Goal: Task Accomplishment & Management: Use online tool/utility

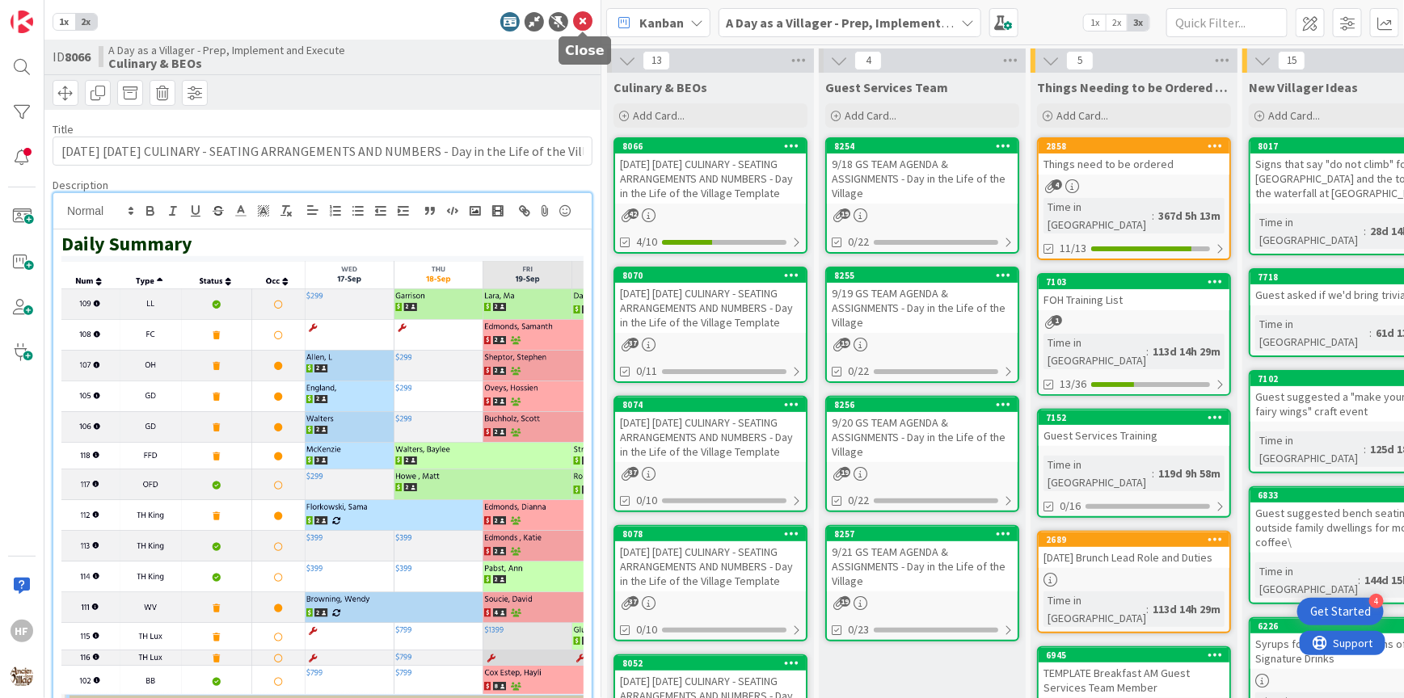
click at [583, 24] on icon at bounding box center [582, 21] width 19 height 19
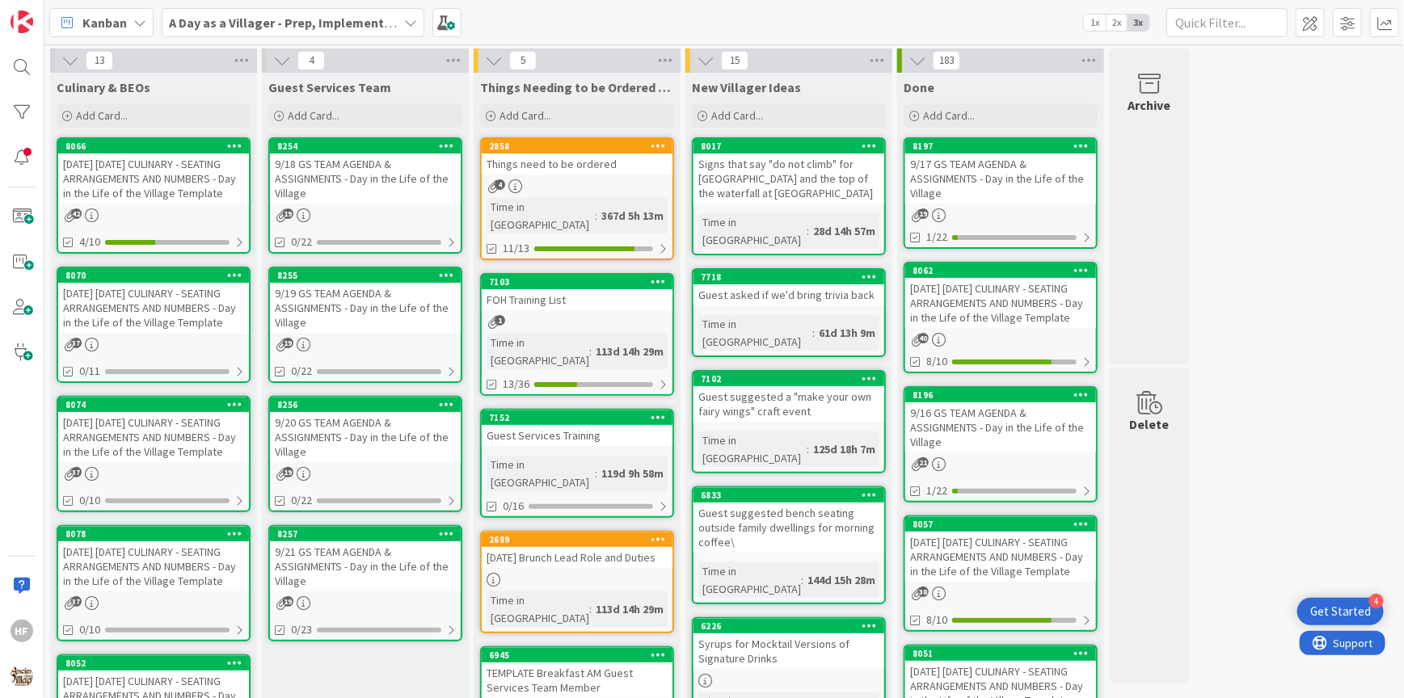
click at [153, 333] on div "[DATE] [DATE] CULINARY - SEATING ARRANGEMENTS AND NUMBERS - Day in the Life of …" at bounding box center [153, 308] width 191 height 50
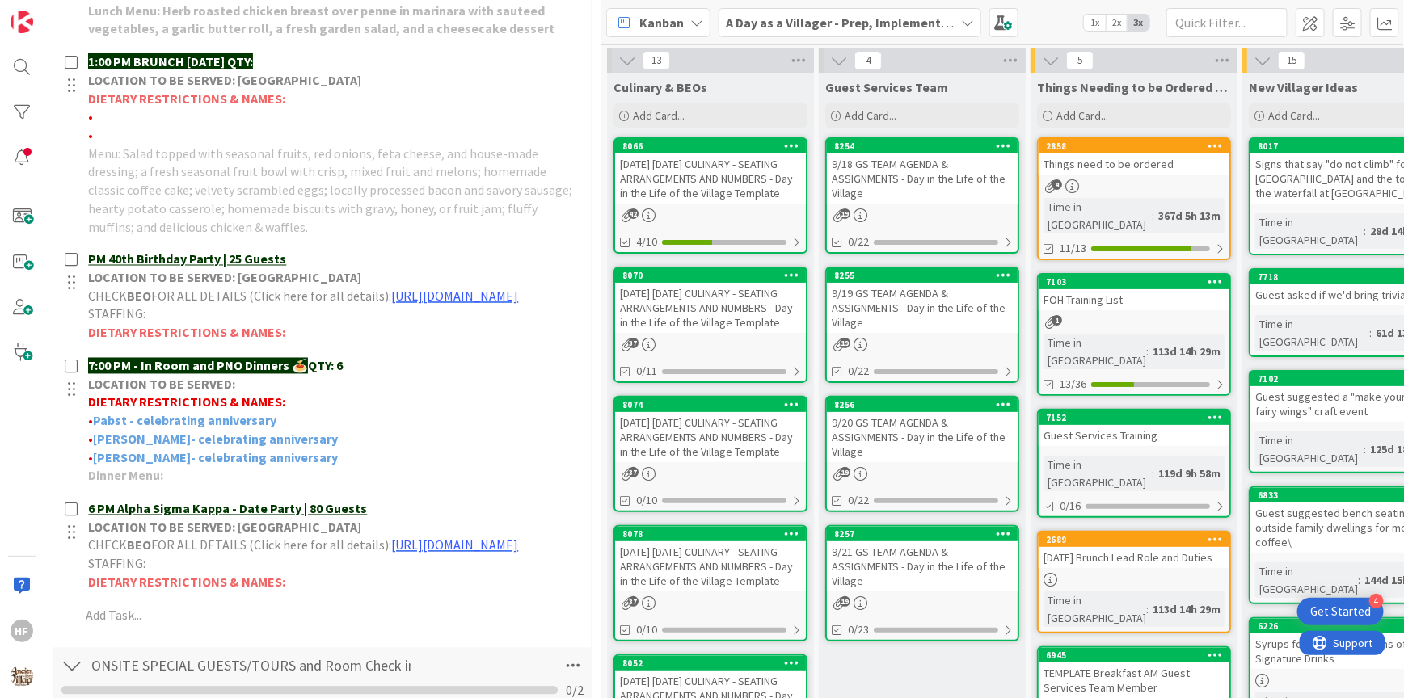
scroll to position [1162, 0]
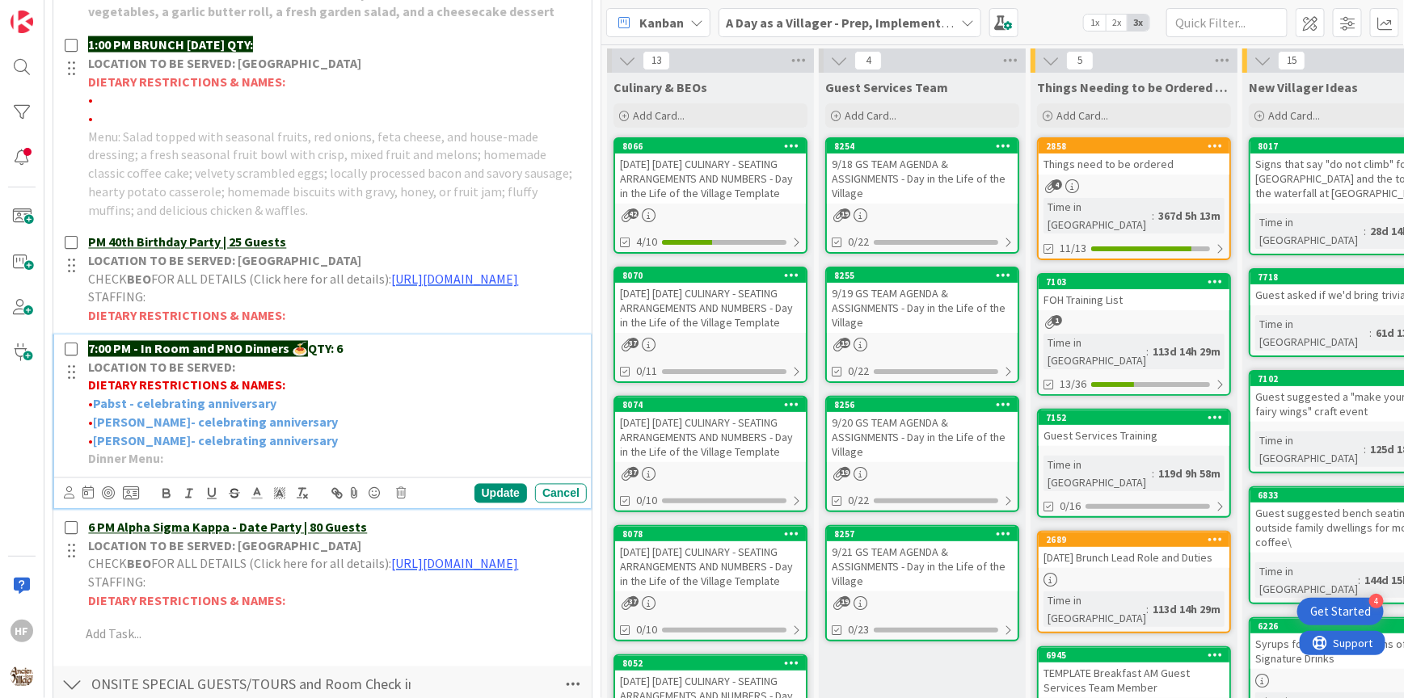
click at [382, 352] on div "7:00 PM - In Room and PNO Dinners 🍝 QTY: 6 LOCATION TO BE SERVED: DIETARY RESTR…" at bounding box center [334, 404] width 505 height 138
click at [377, 355] on p "7:00 PM - In Room and PNO Dinners 🍝 QTY: 6" at bounding box center [334, 349] width 492 height 19
click at [506, 503] on div "Update" at bounding box center [500, 493] width 53 height 19
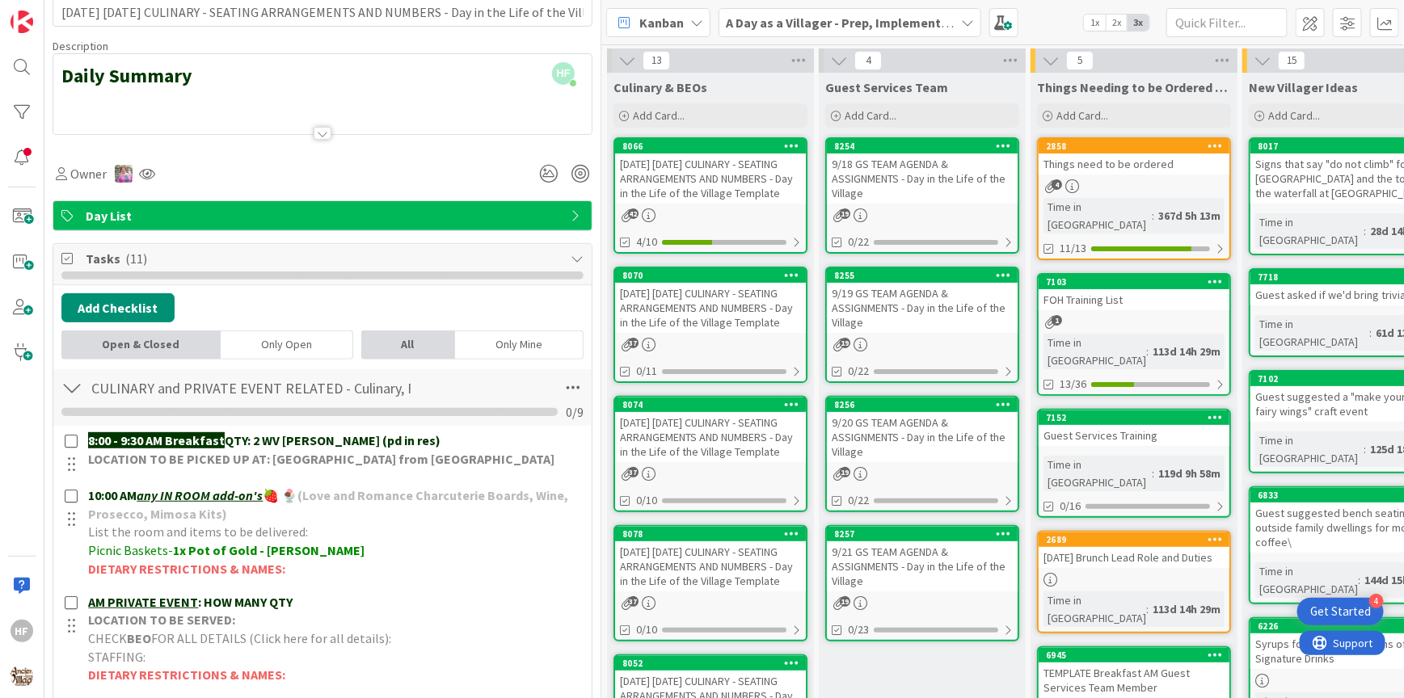
scroll to position [0, 0]
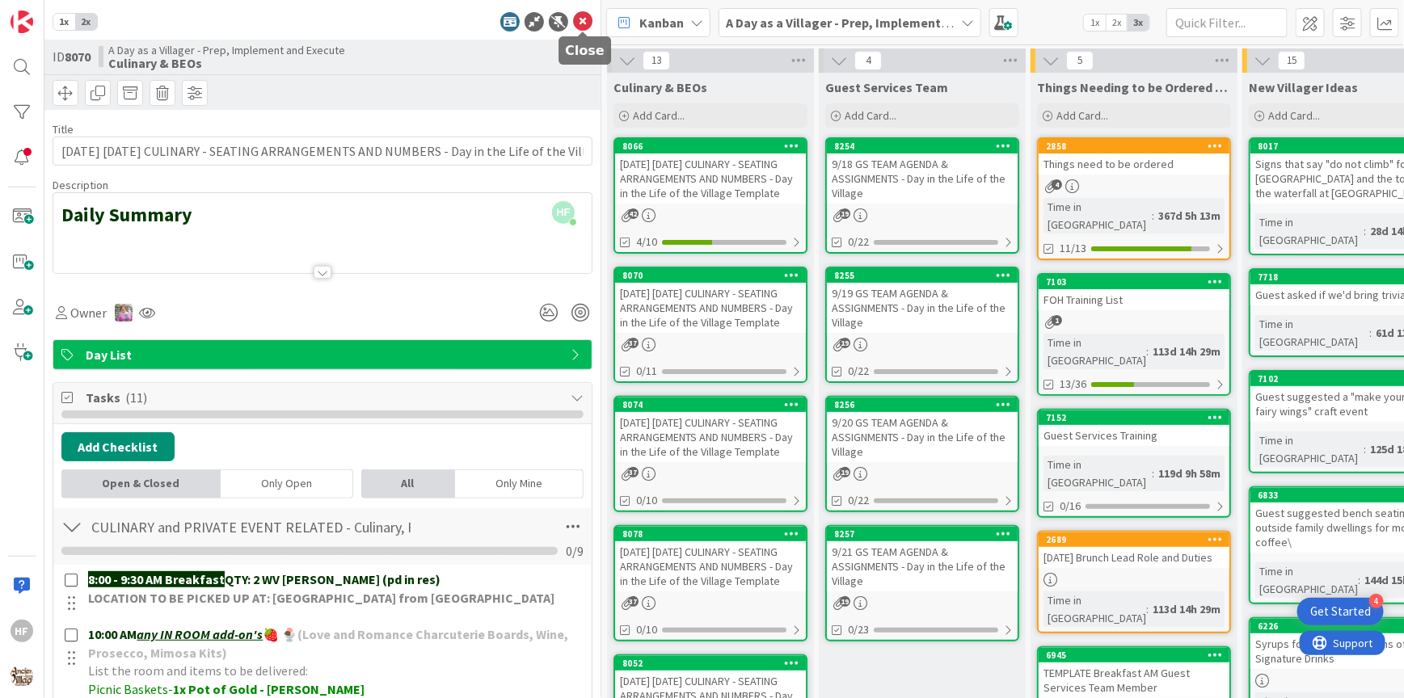
click at [587, 19] on icon at bounding box center [582, 21] width 19 height 19
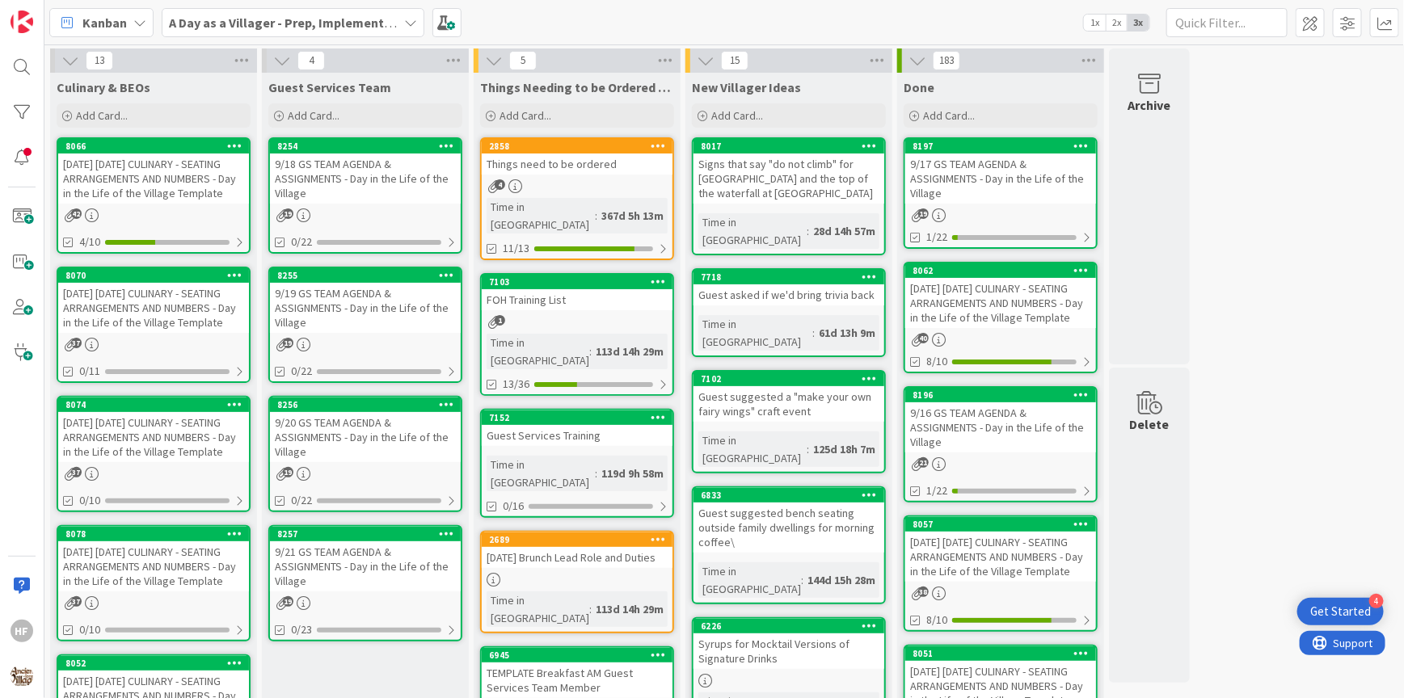
click at [178, 455] on div "[DATE] [DATE] CULINARY - SEATING ARRANGEMENTS AND NUMBERS - Day in the Life of …" at bounding box center [153, 437] width 191 height 50
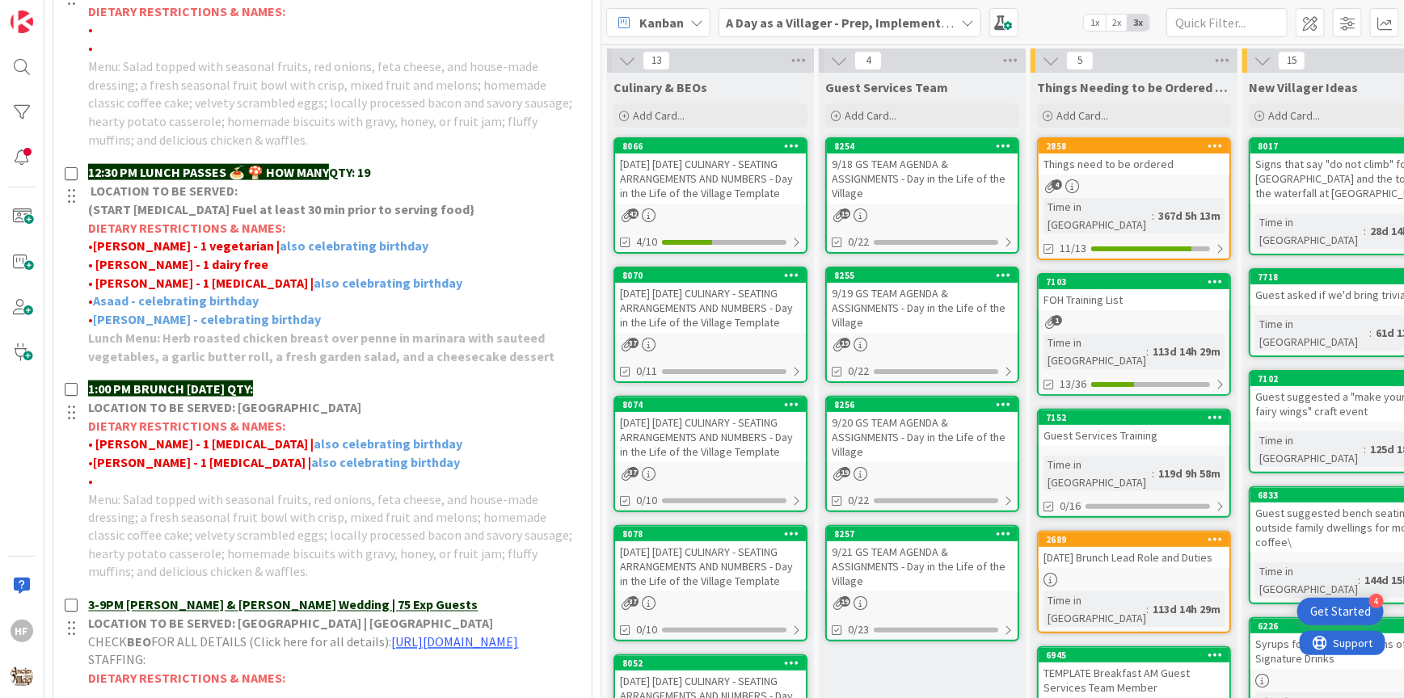
scroll to position [834, 0]
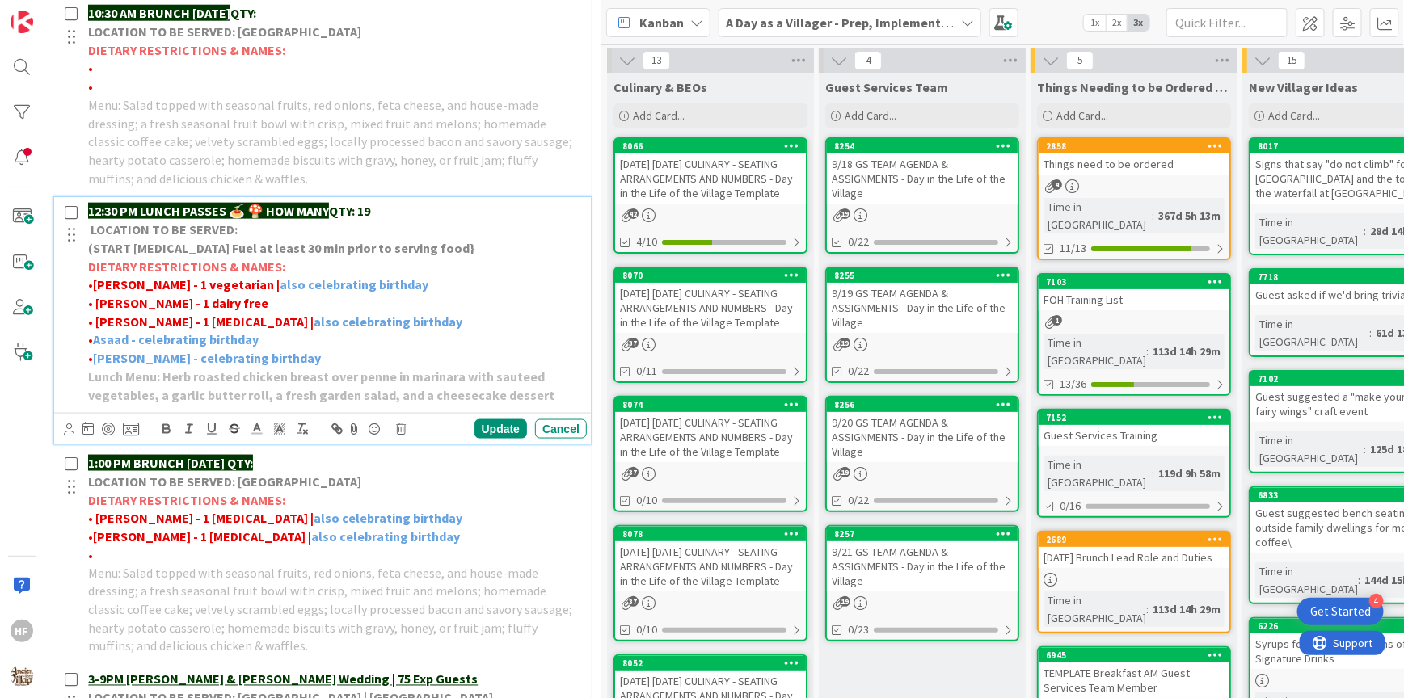
click at [272, 349] on p "• [PERSON_NAME] - celebrating birthday" at bounding box center [334, 358] width 492 height 19
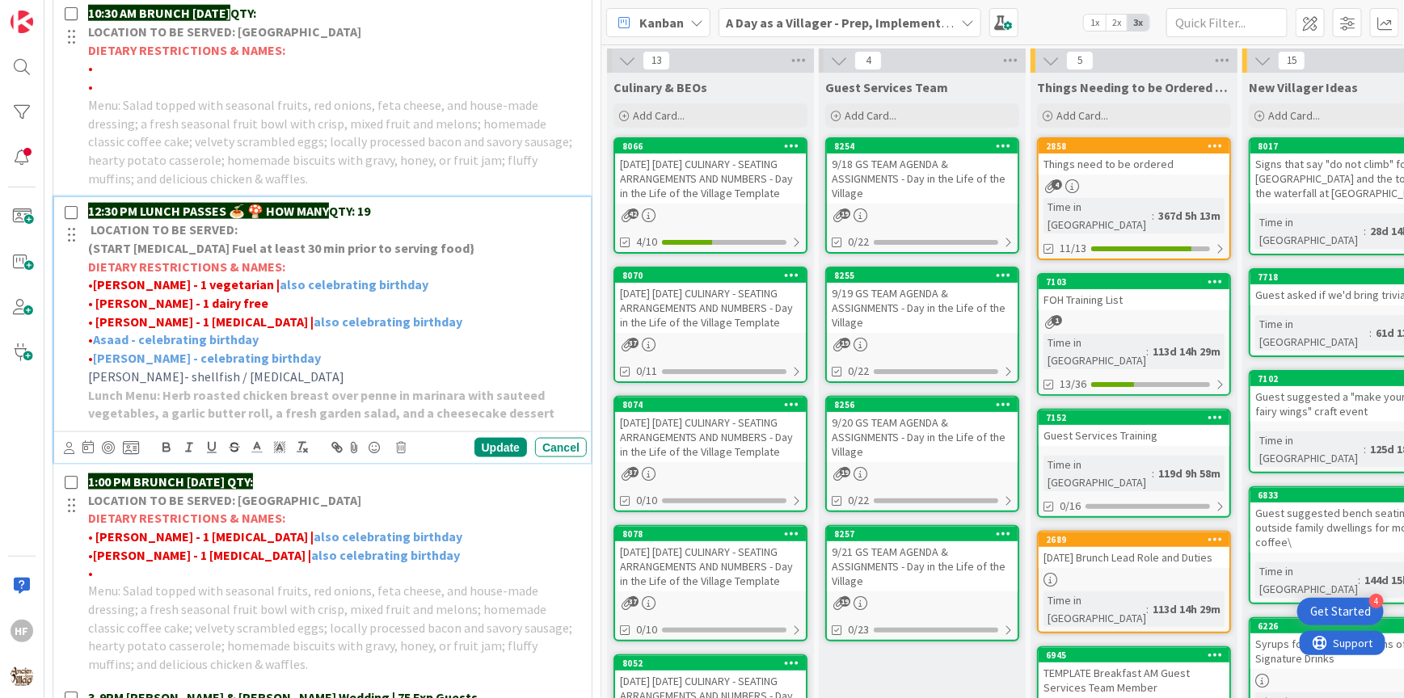
click at [191, 368] on span "[PERSON_NAME]- shellfish / [MEDICAL_DATA]" at bounding box center [216, 376] width 256 height 16
click at [255, 448] on line at bounding box center [257, 448] width 4 height 0
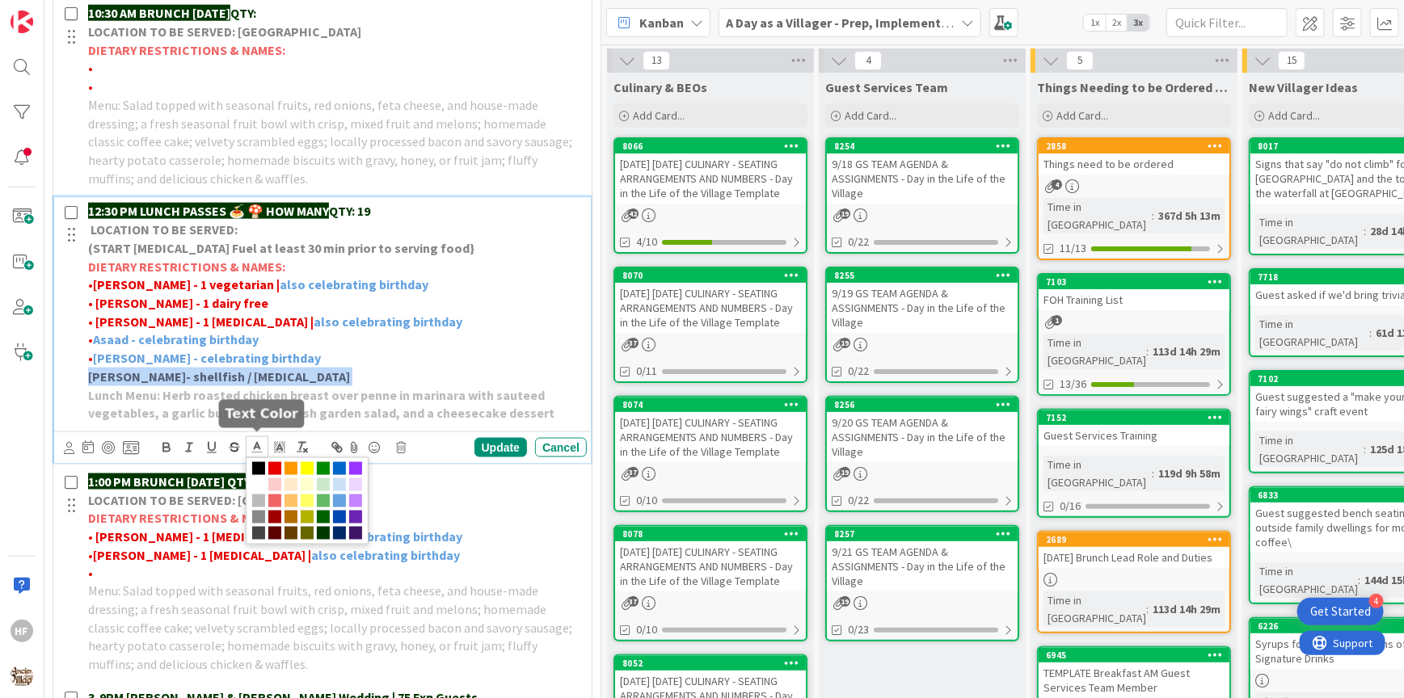
click at [276, 469] on span at bounding box center [307, 500] width 123 height 87
click at [273, 465] on span at bounding box center [274, 468] width 13 height 13
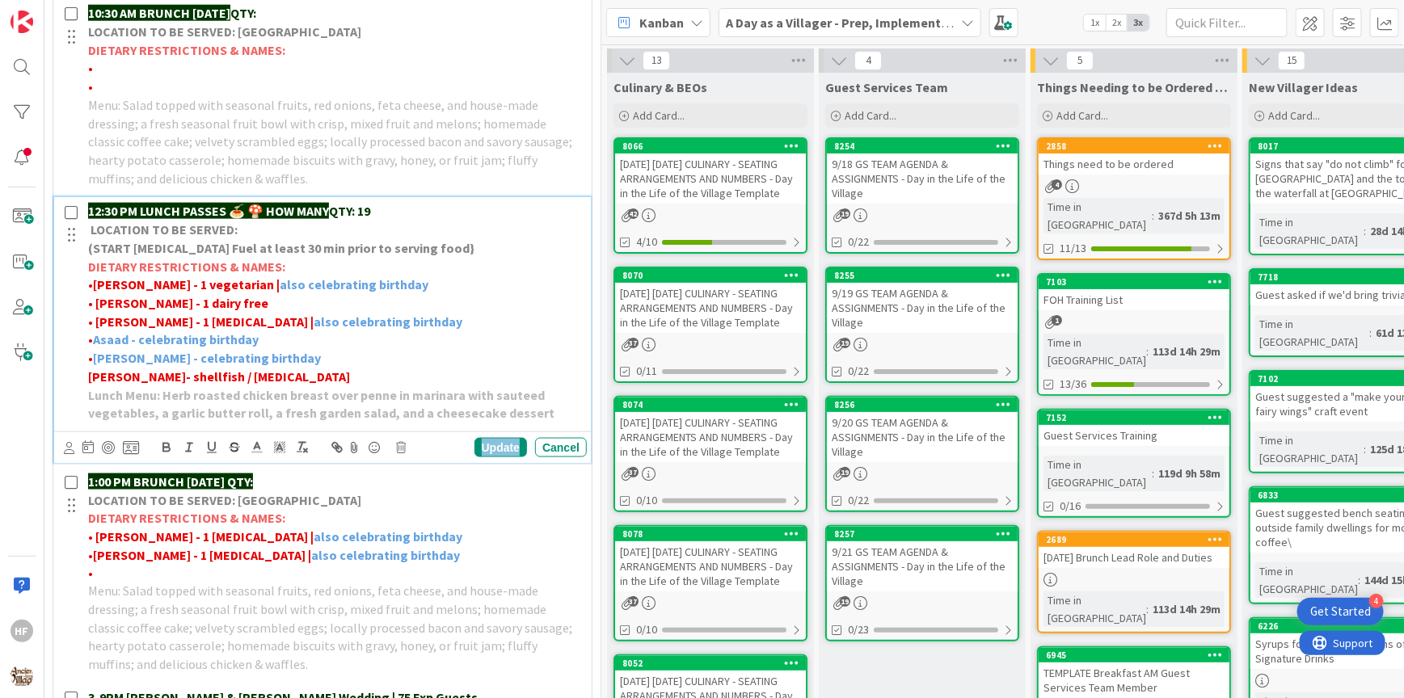
click at [497, 442] on div "Update" at bounding box center [500, 447] width 53 height 19
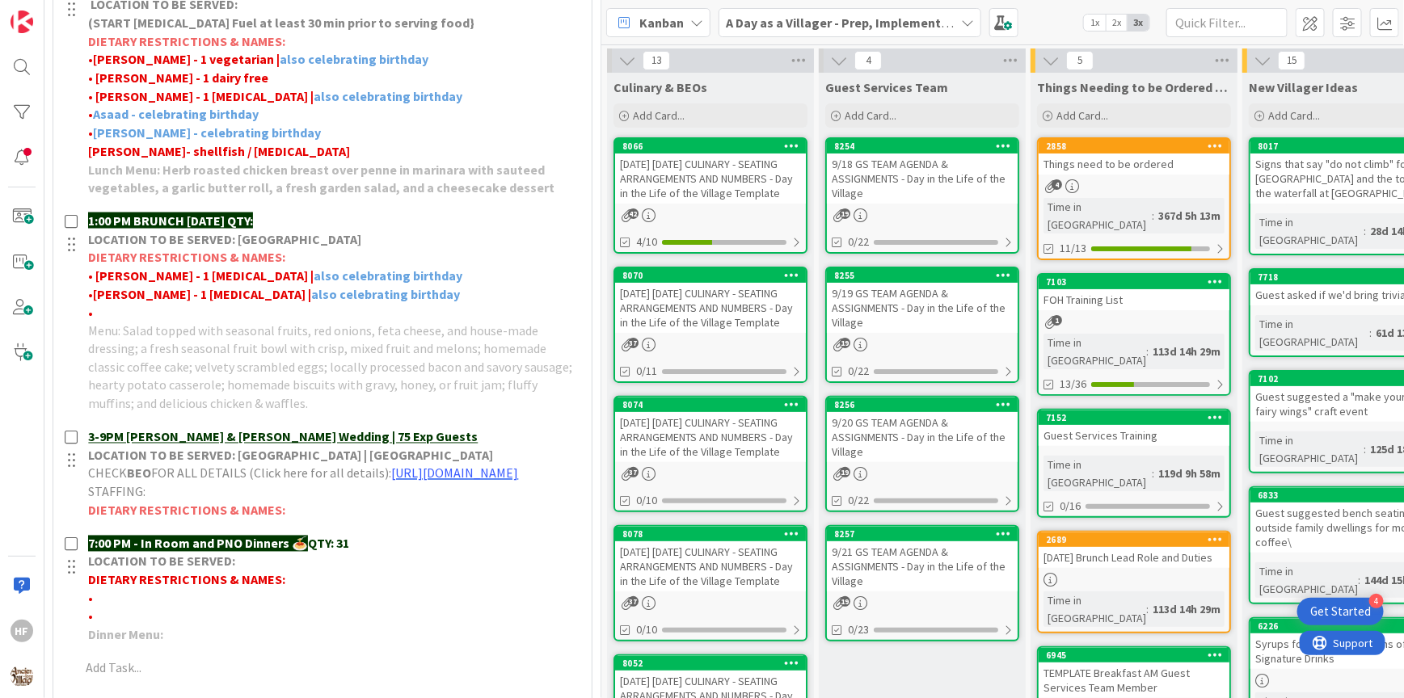
scroll to position [1059, 0]
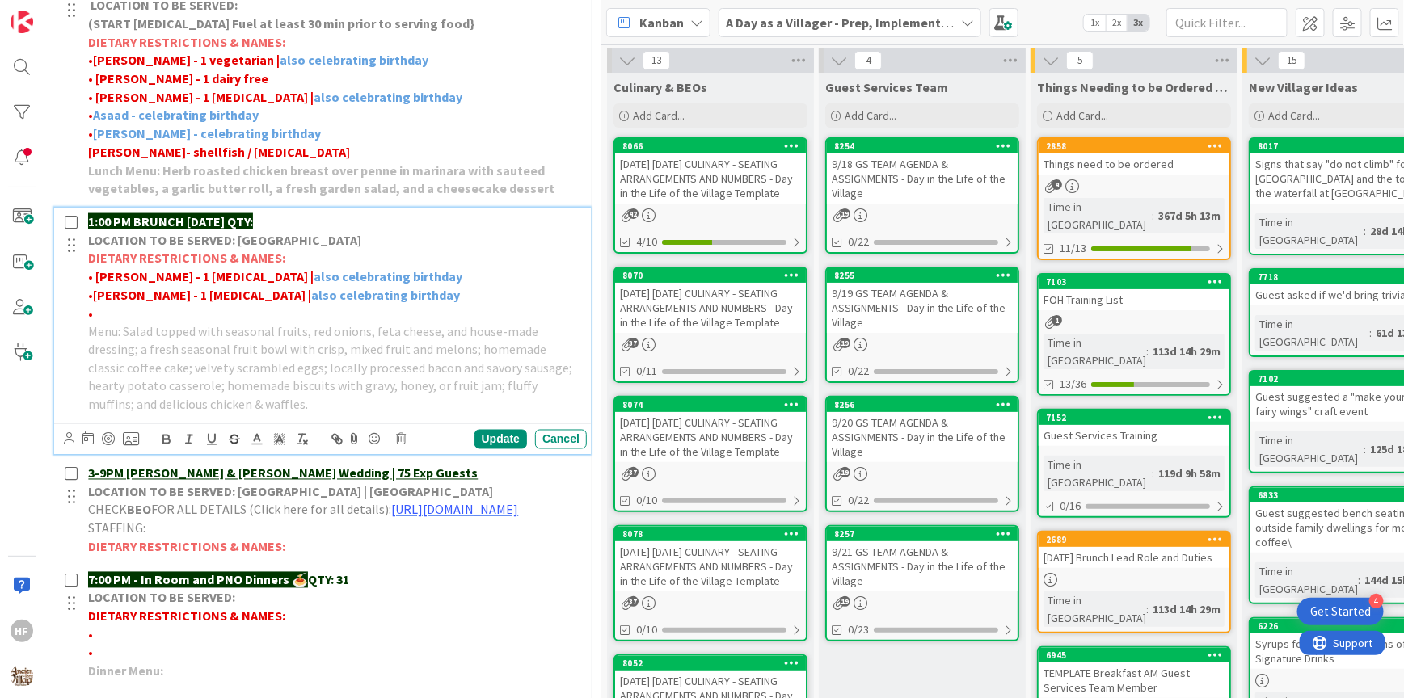
click at [321, 300] on p "• Drew - 1 [MEDICAL_DATA] | also celebrating birthday" at bounding box center [334, 295] width 492 height 19
click at [427, 296] on p "• Drew - 1 [MEDICAL_DATA] | also celebrating birthday" at bounding box center [334, 295] width 492 height 19
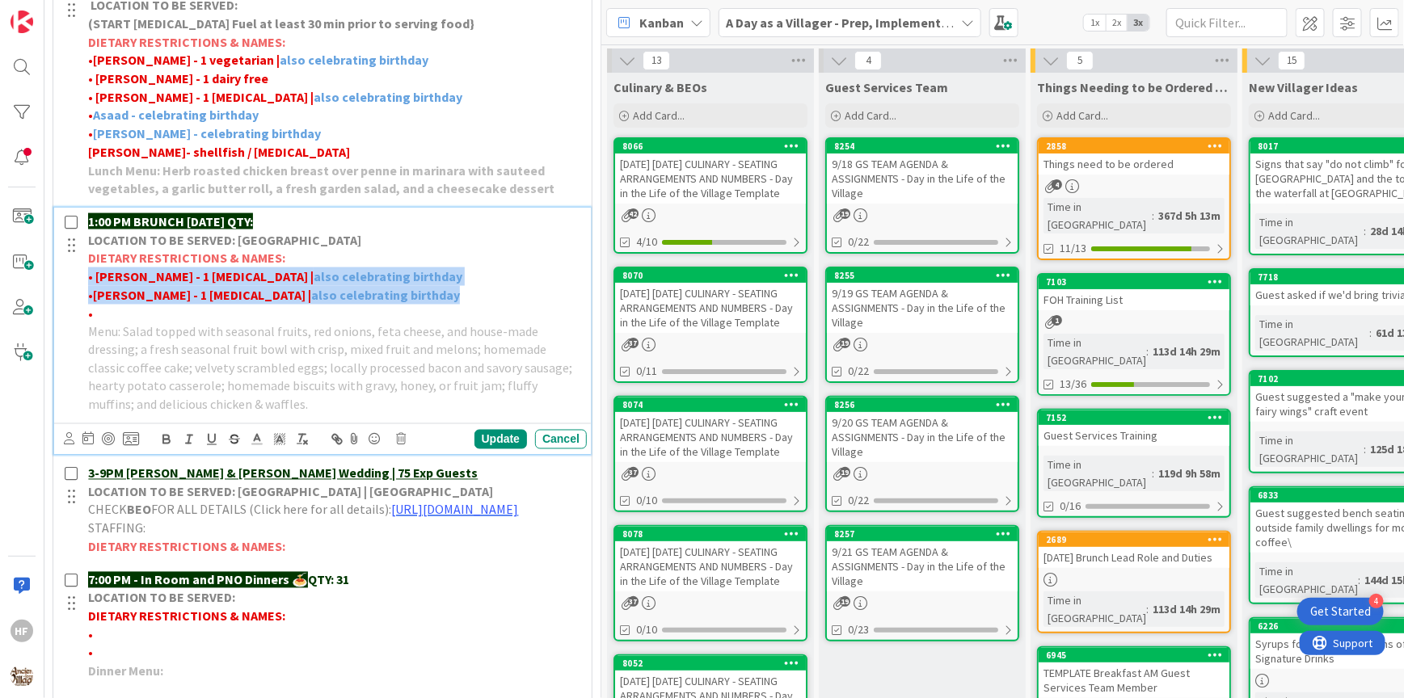
drag, startPoint x: 419, startPoint y: 296, endPoint x: 82, endPoint y: 280, distance: 337.3
click at [82, 280] on div "1:00 PM BRUNCH [DATE] QTY: LOCATION TO BE SERVED: Willows Landing DIETARY RESTR…" at bounding box center [334, 314] width 505 height 212
copy div "• [PERSON_NAME] - 1 [MEDICAL_DATA] | also celebrating birthday • Drew - 1 [MEDI…"
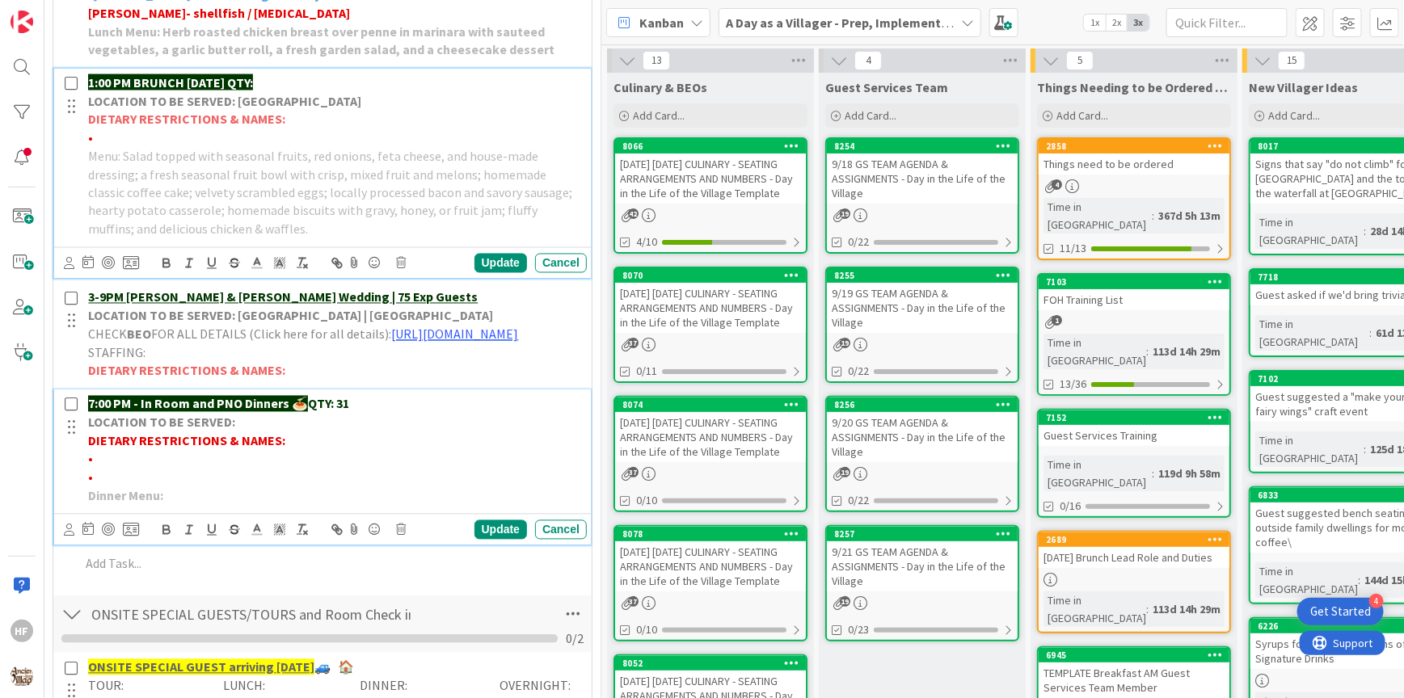
click at [155, 469] on p "•" at bounding box center [334, 459] width 492 height 19
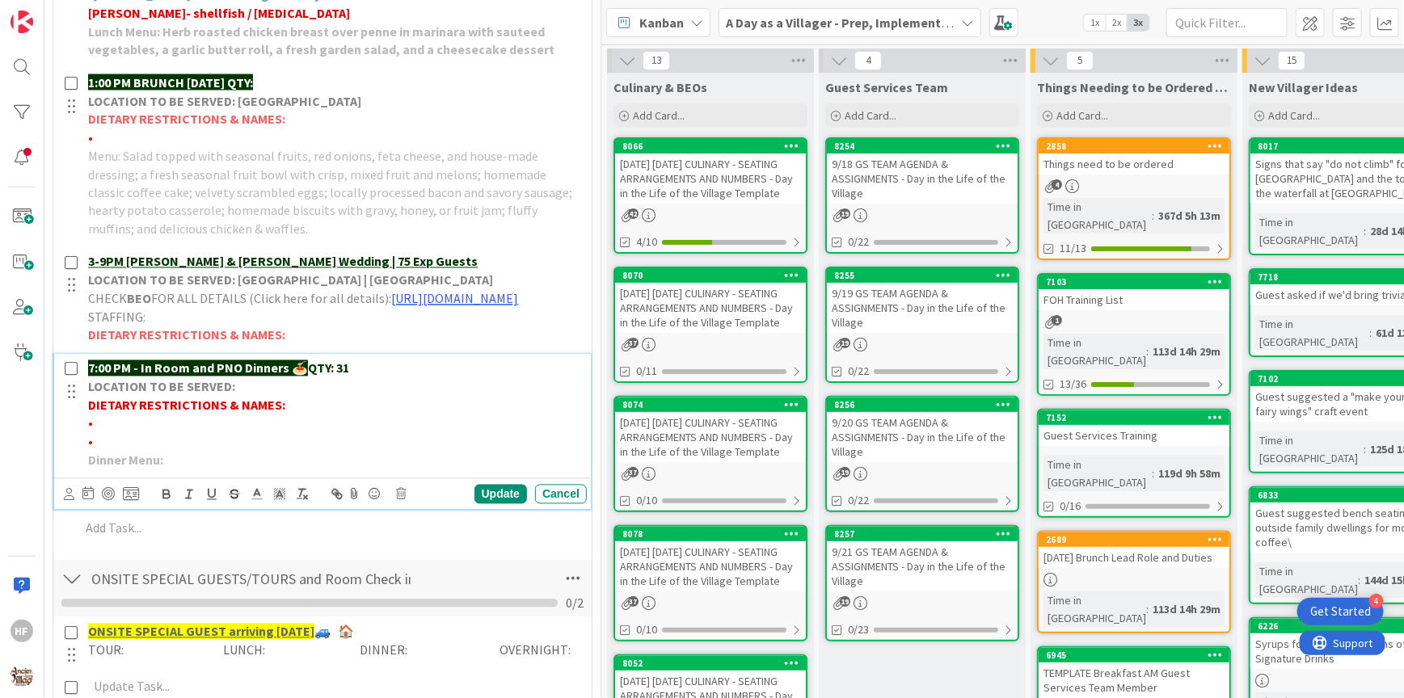
scroll to position [1163, 0]
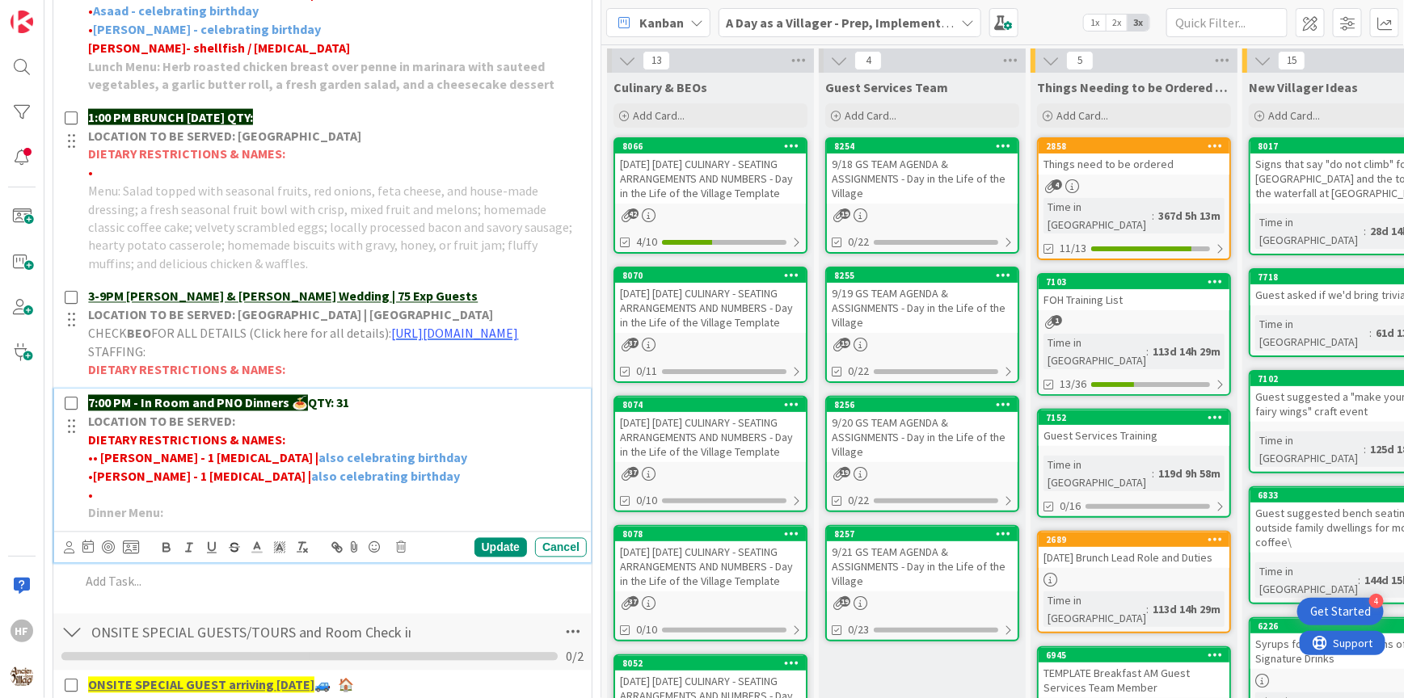
click at [94, 466] on strong "• [PERSON_NAME] - 1 [MEDICAL_DATA] |" at bounding box center [205, 458] width 225 height 16
click at [117, 503] on p "•" at bounding box center [334, 495] width 492 height 19
click at [150, 503] on span "Tiller-2 adults with Gluten [MEDICAL_DATA]" at bounding box center [215, 495] width 244 height 16
click at [174, 503] on span "Tiller-2 adults with Gluten [MEDICAL_DATA]" at bounding box center [215, 495] width 244 height 16
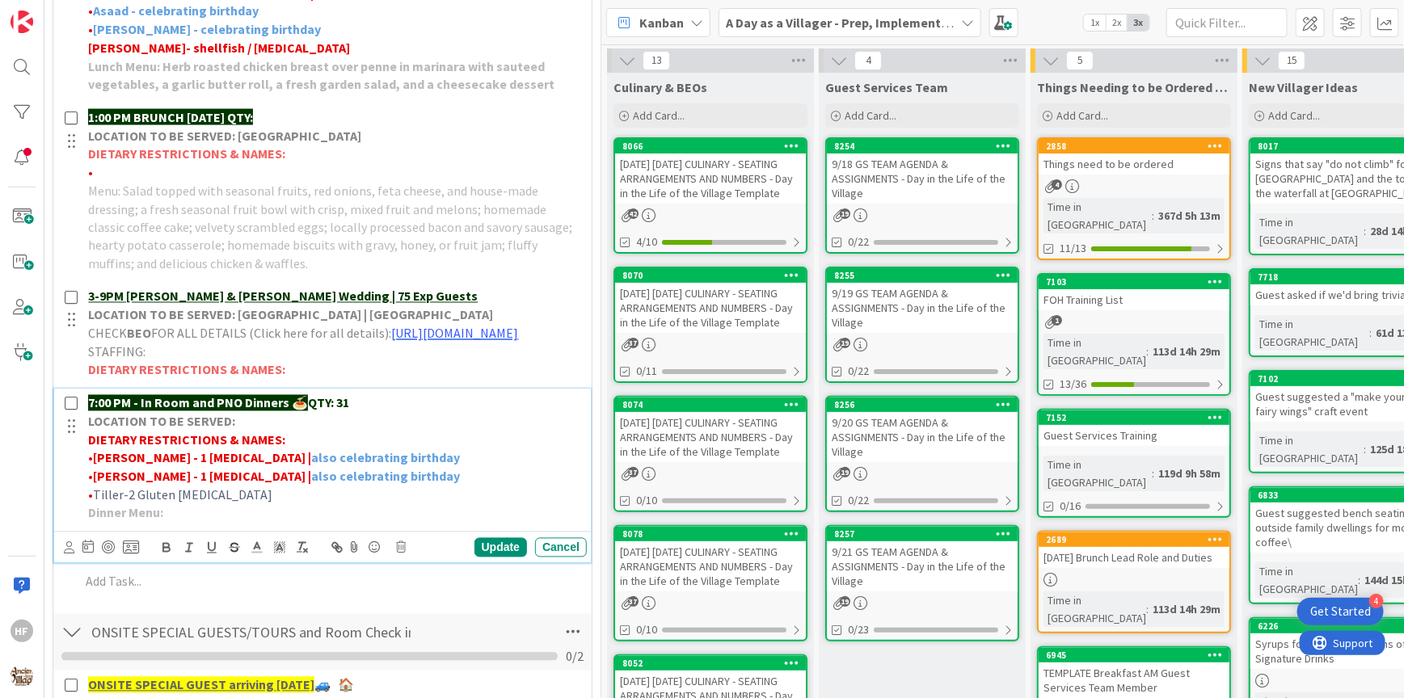
click at [196, 503] on span "Tiller-2 Gluten [MEDICAL_DATA]" at bounding box center [182, 495] width 179 height 16
click at [260, 555] on icon at bounding box center [257, 548] width 15 height 15
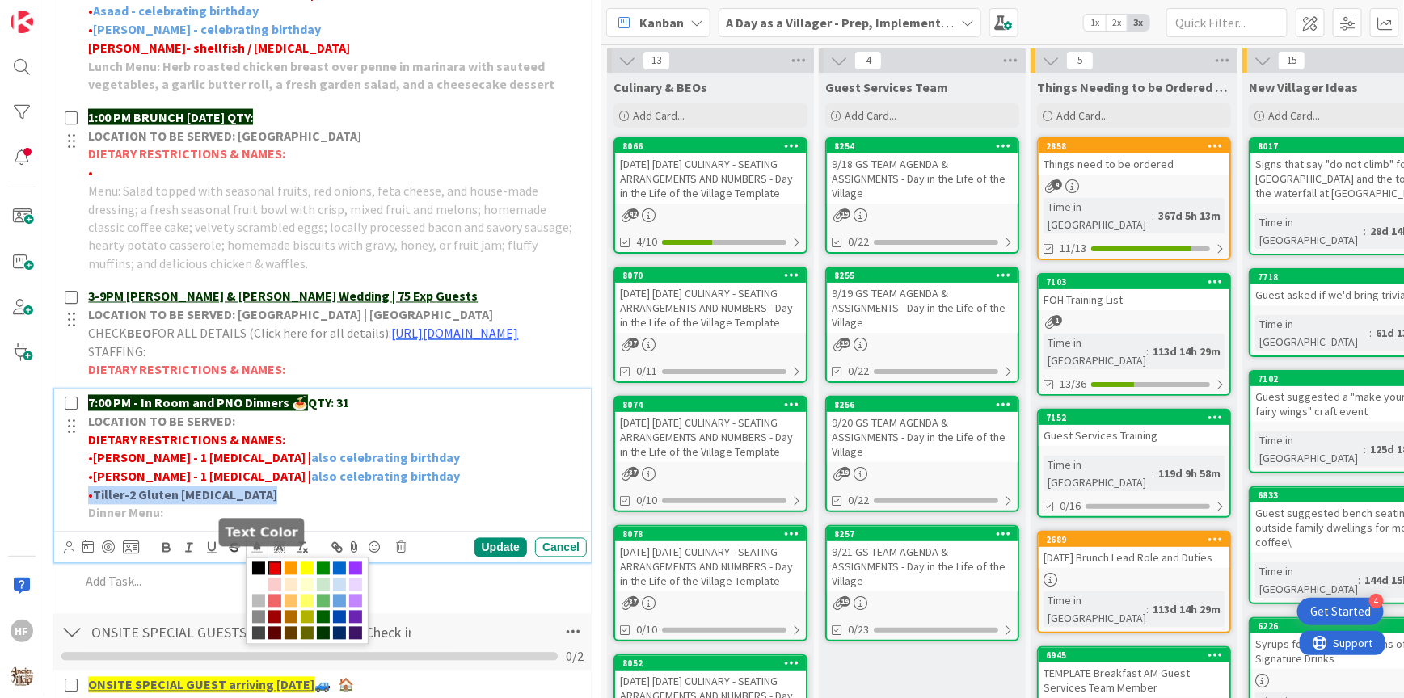
click at [272, 575] on span at bounding box center [274, 568] width 13 height 13
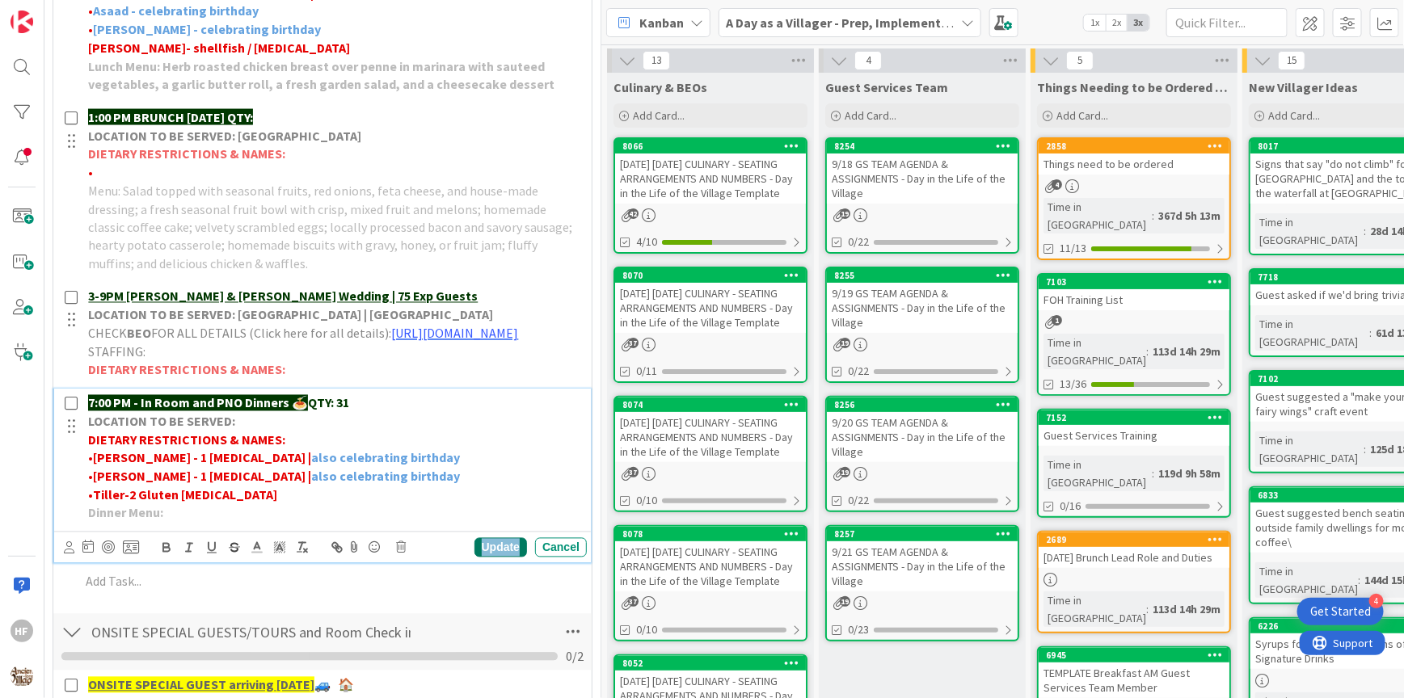
click at [503, 558] on div "Update" at bounding box center [500, 547] width 53 height 19
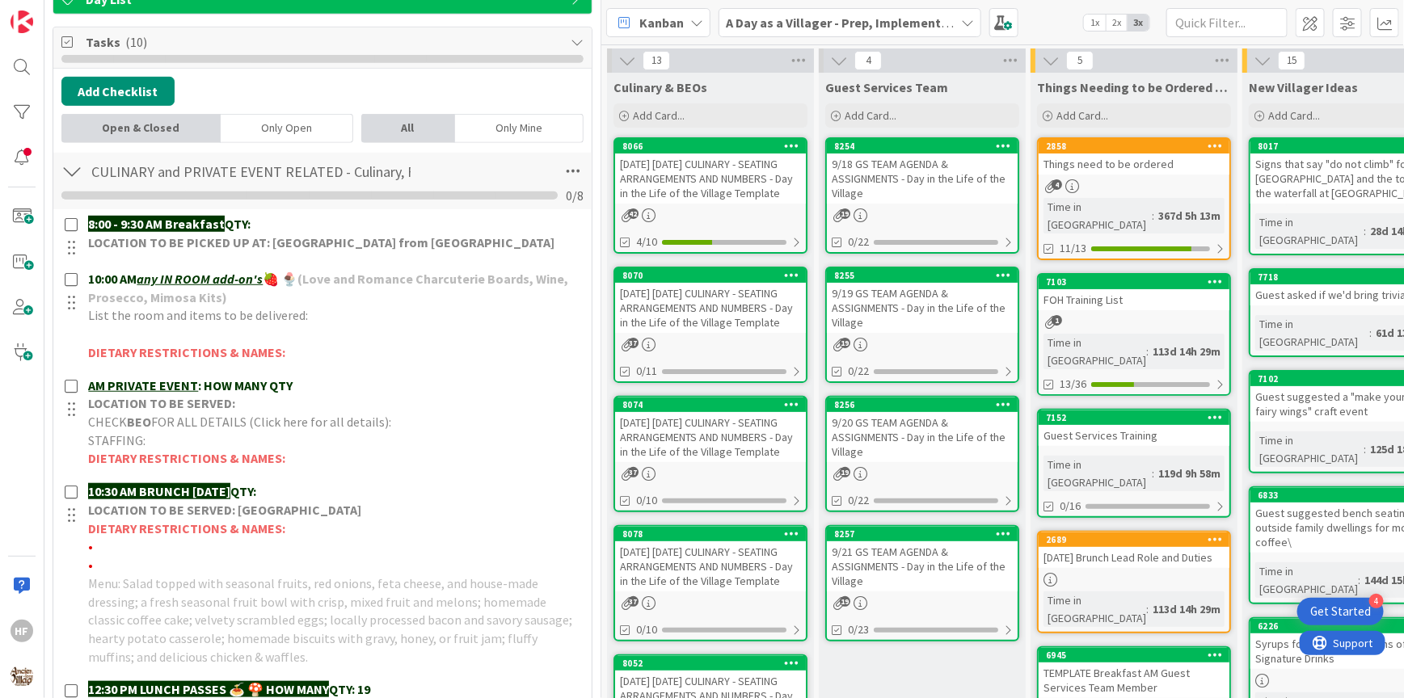
scroll to position [0, 0]
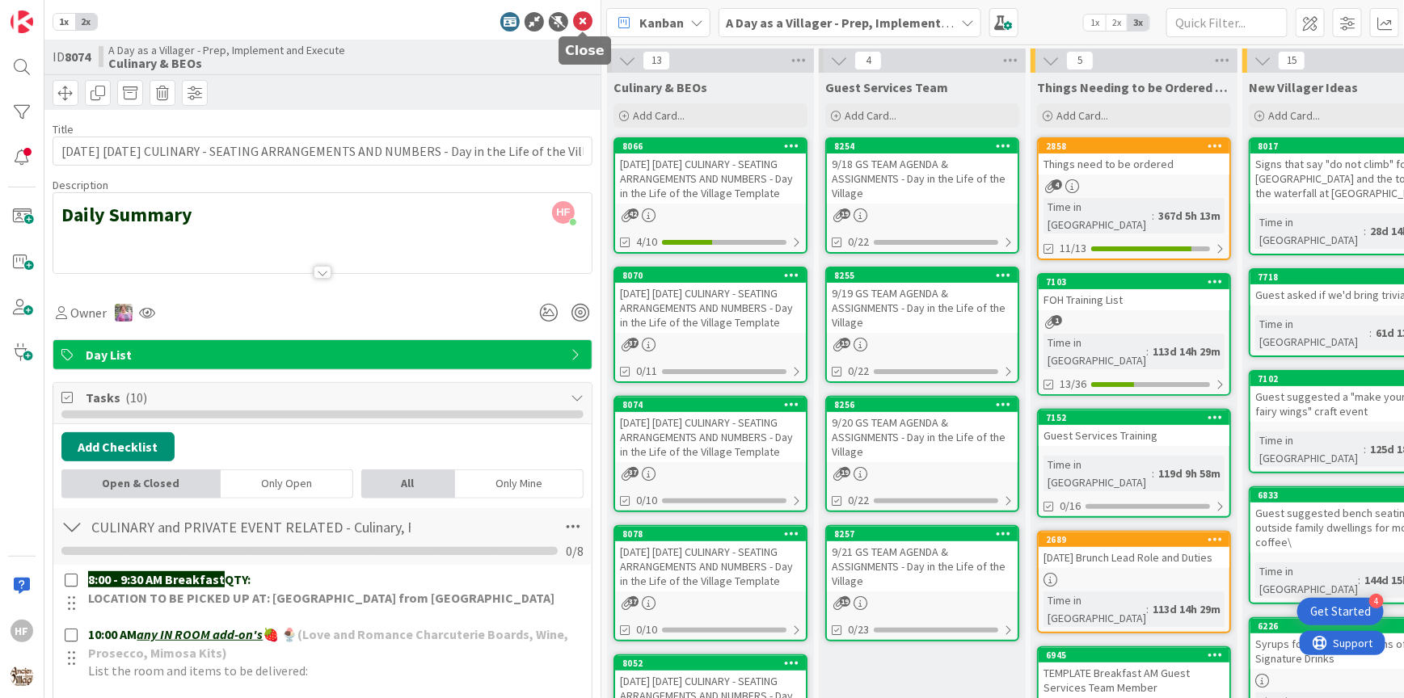
click at [576, 23] on icon at bounding box center [582, 21] width 19 height 19
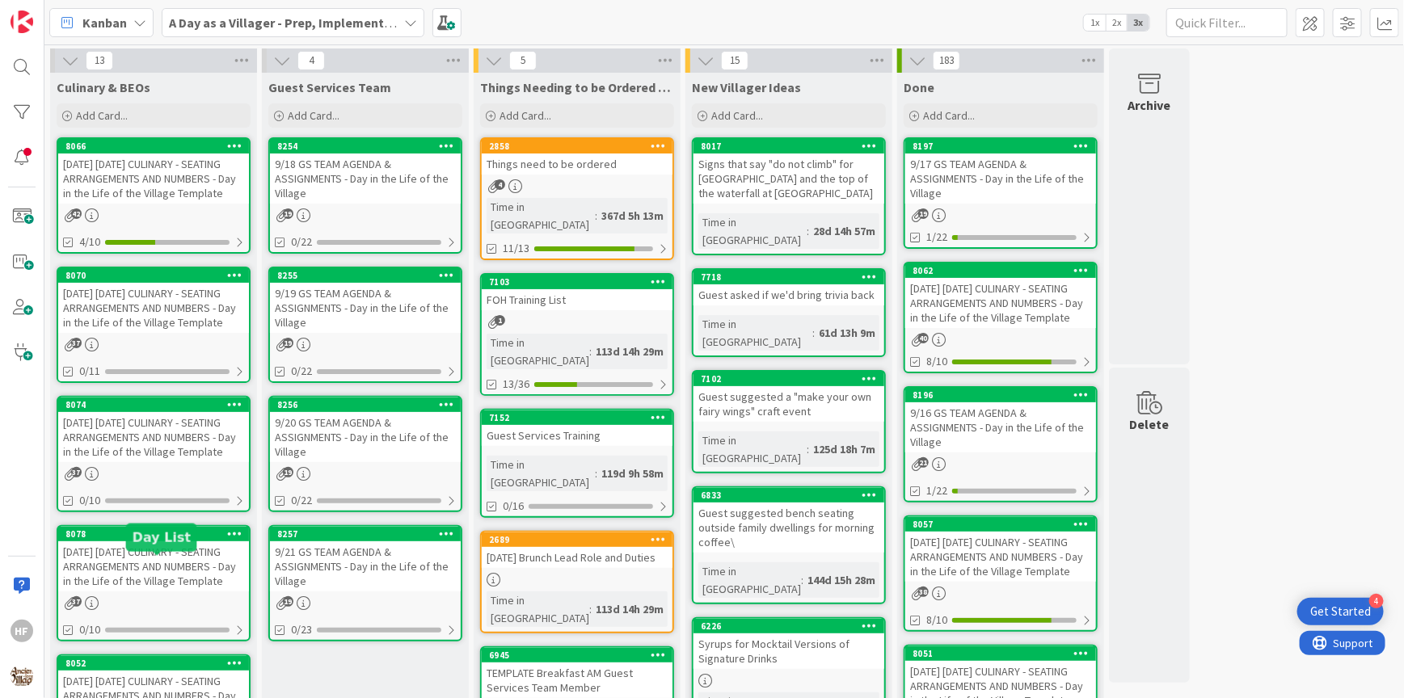
click at [152, 610] on div "37" at bounding box center [153, 603] width 191 height 14
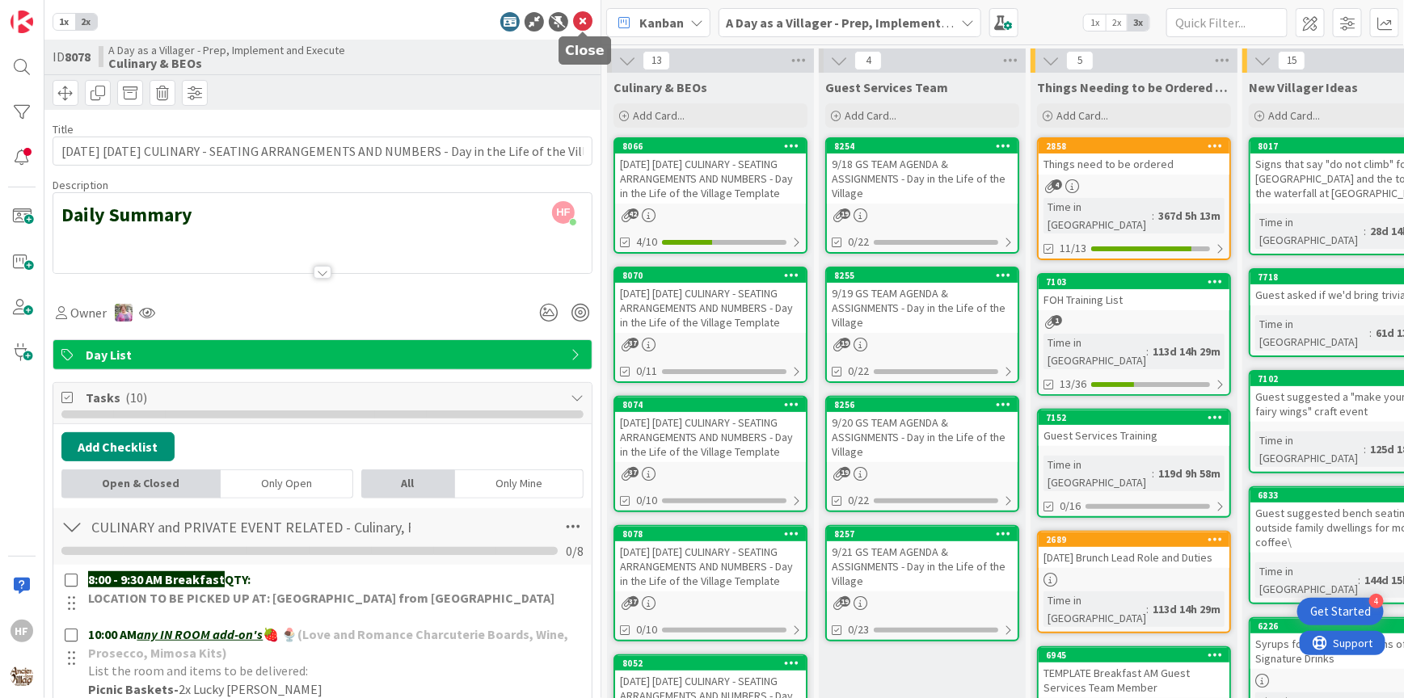
click at [583, 22] on icon at bounding box center [582, 21] width 19 height 19
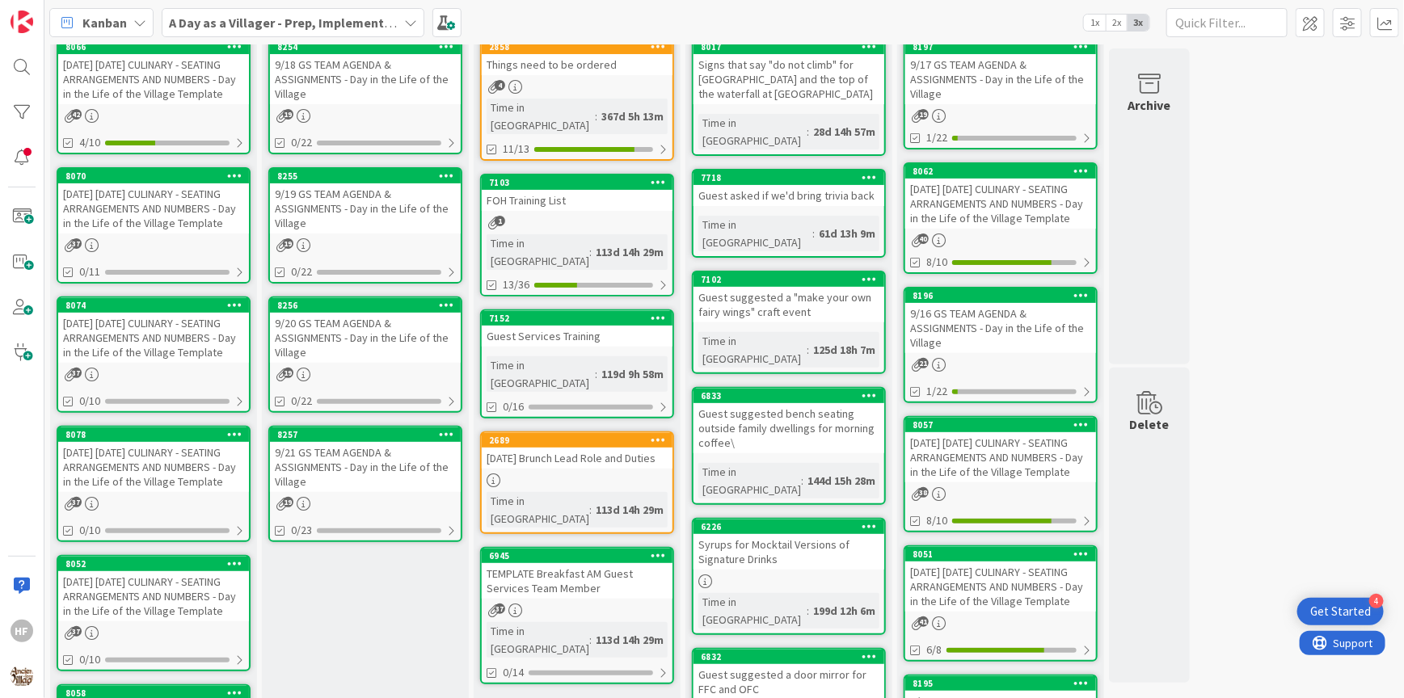
click at [172, 363] on div "[DATE] [DATE] CULINARY - SEATING ARRANGEMENTS AND NUMBERS - Day in the Life of …" at bounding box center [153, 338] width 191 height 50
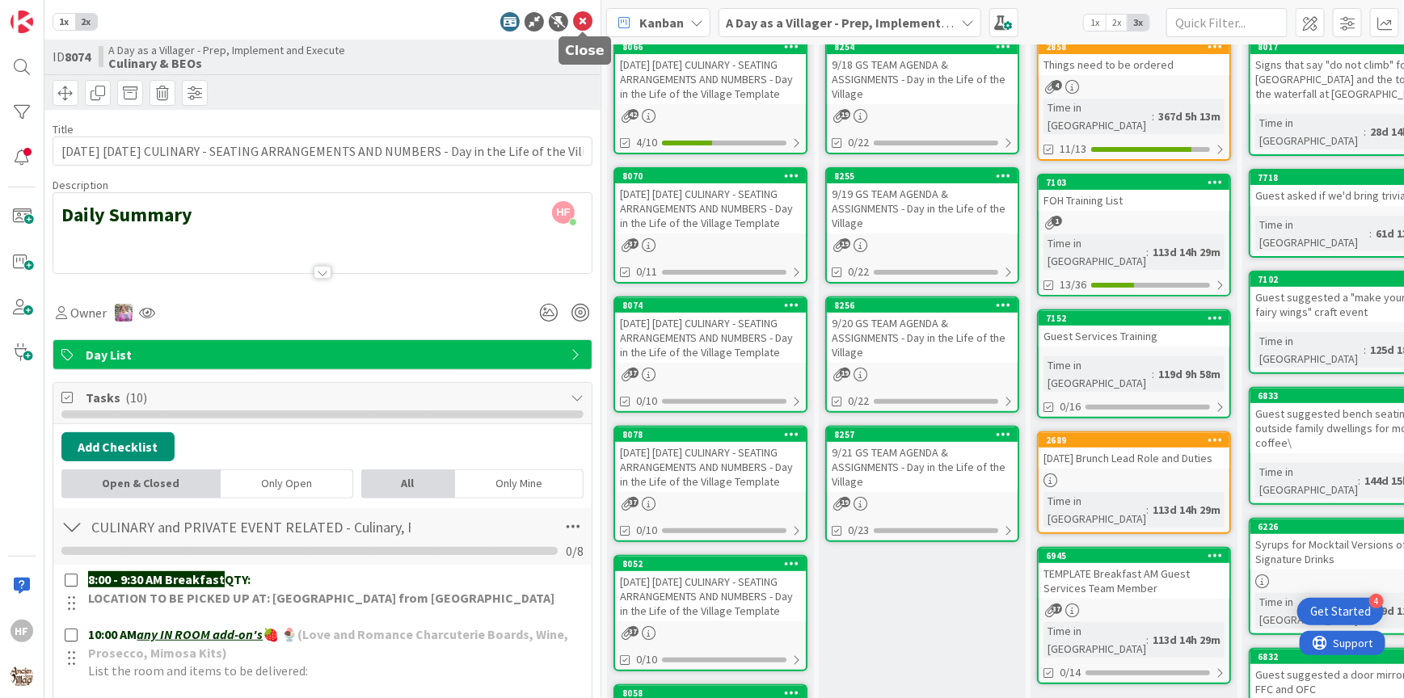
click at [581, 27] on icon at bounding box center [582, 21] width 19 height 19
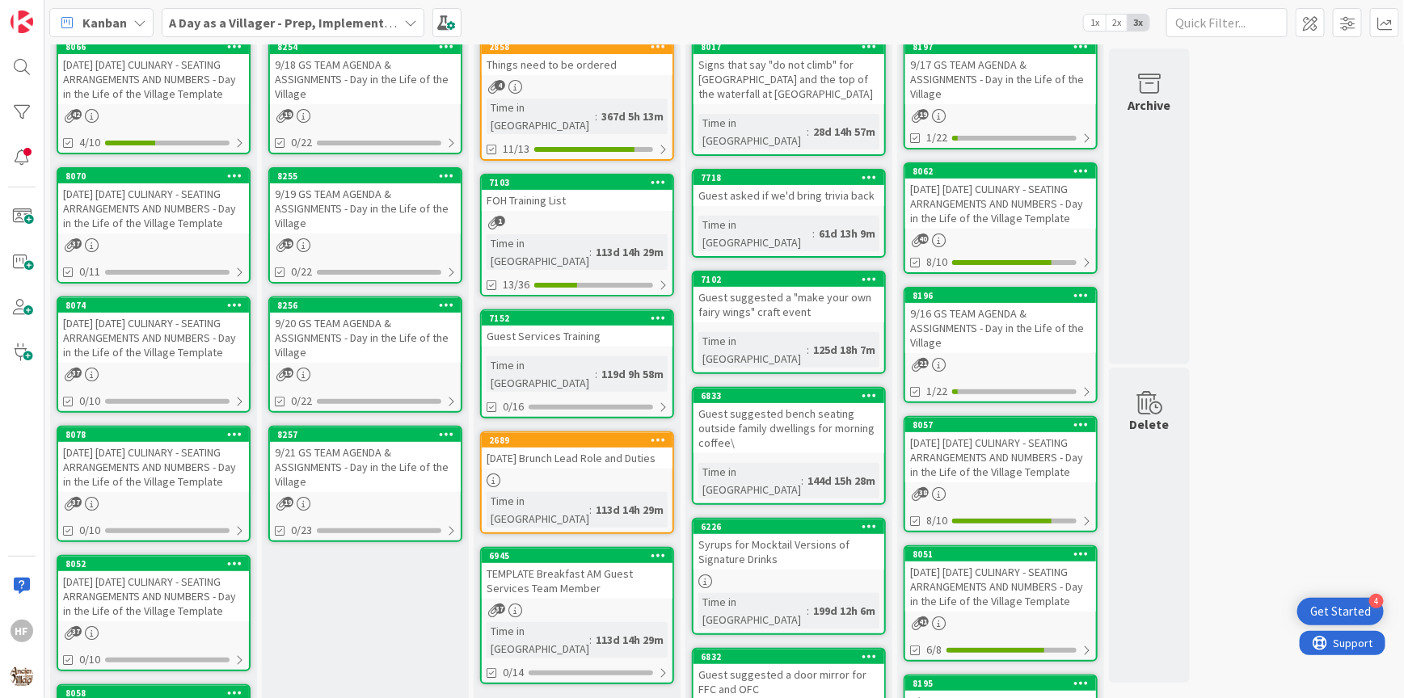
click at [158, 492] on div "[DATE] [DATE] CULINARY - SEATING ARRANGEMENTS AND NUMBERS - Day in the Life of …" at bounding box center [153, 467] width 191 height 50
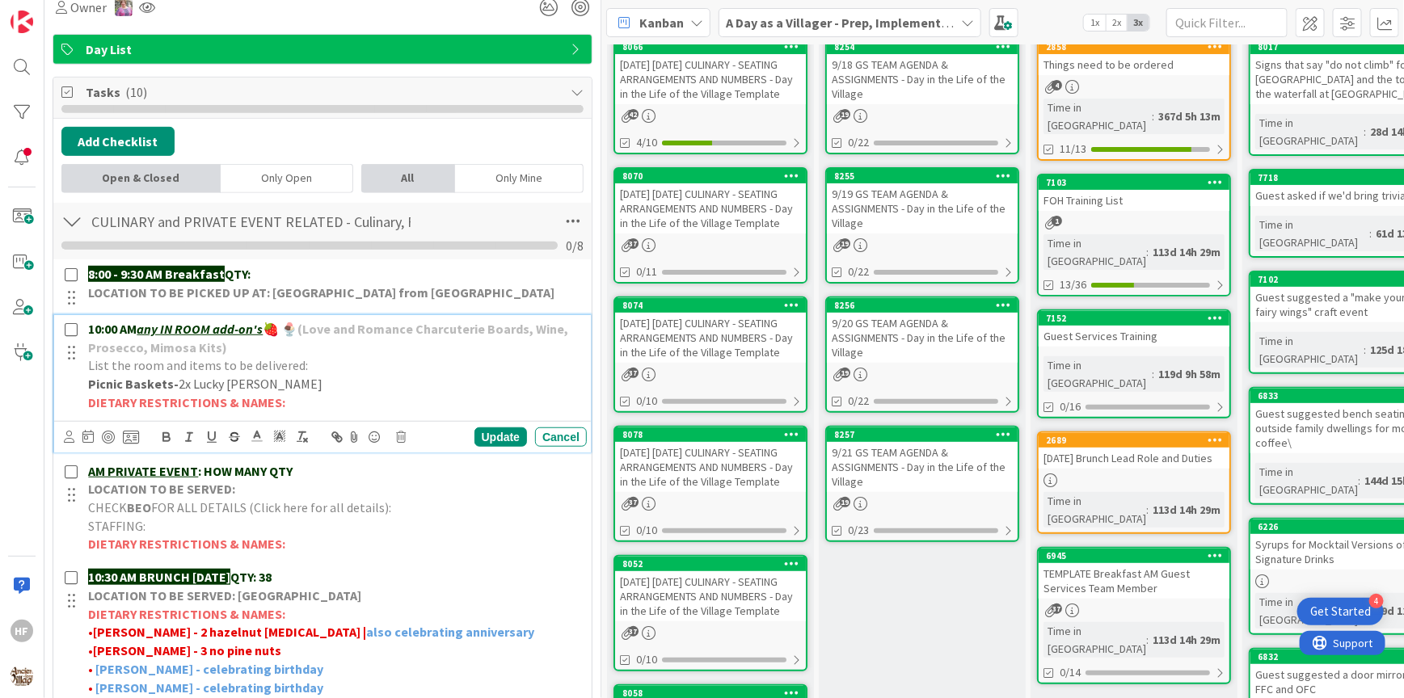
click at [306, 359] on p "List the room and items to be delivered:" at bounding box center [334, 365] width 492 height 19
drag, startPoint x: 417, startPoint y: 363, endPoint x: 305, endPoint y: 366, distance: 112.4
click at [305, 367] on p "List the room and items to be delivered: OH (107)- prosecco" at bounding box center [334, 365] width 492 height 19
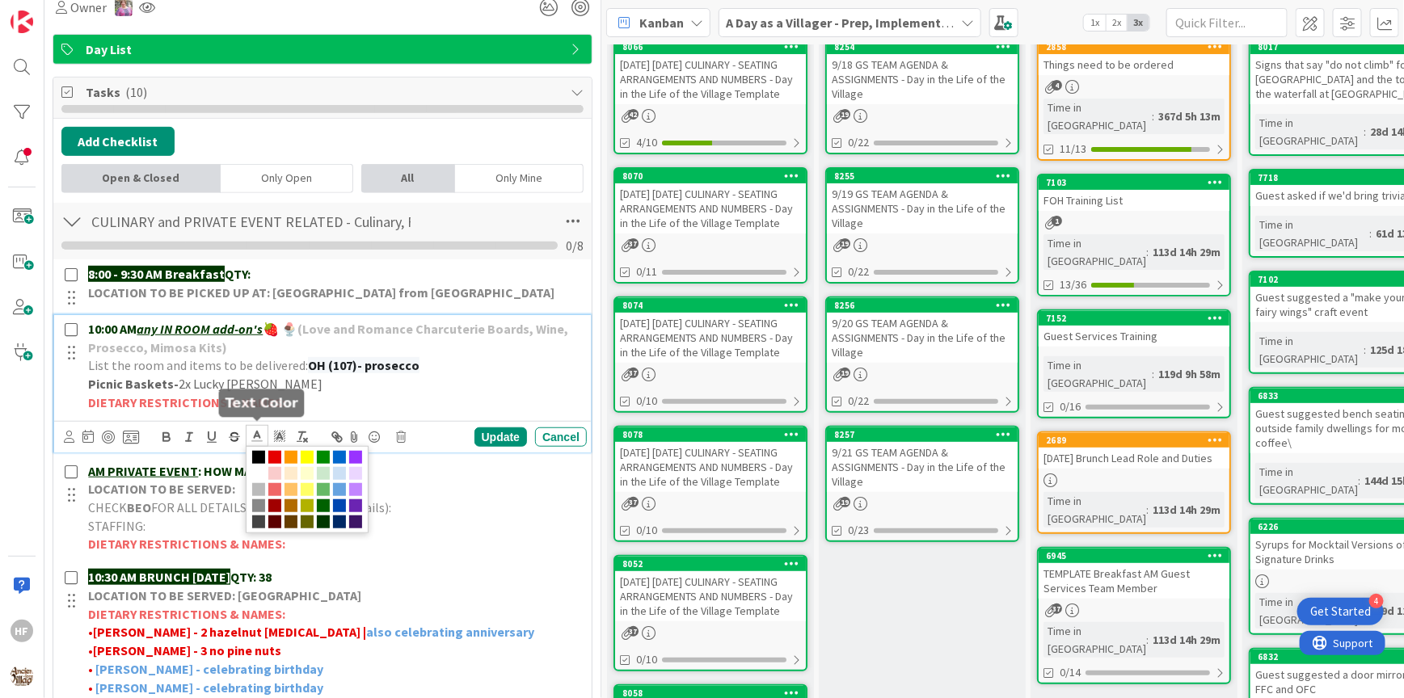
click at [262, 432] on icon at bounding box center [257, 436] width 15 height 15
click at [272, 451] on span at bounding box center [274, 457] width 13 height 13
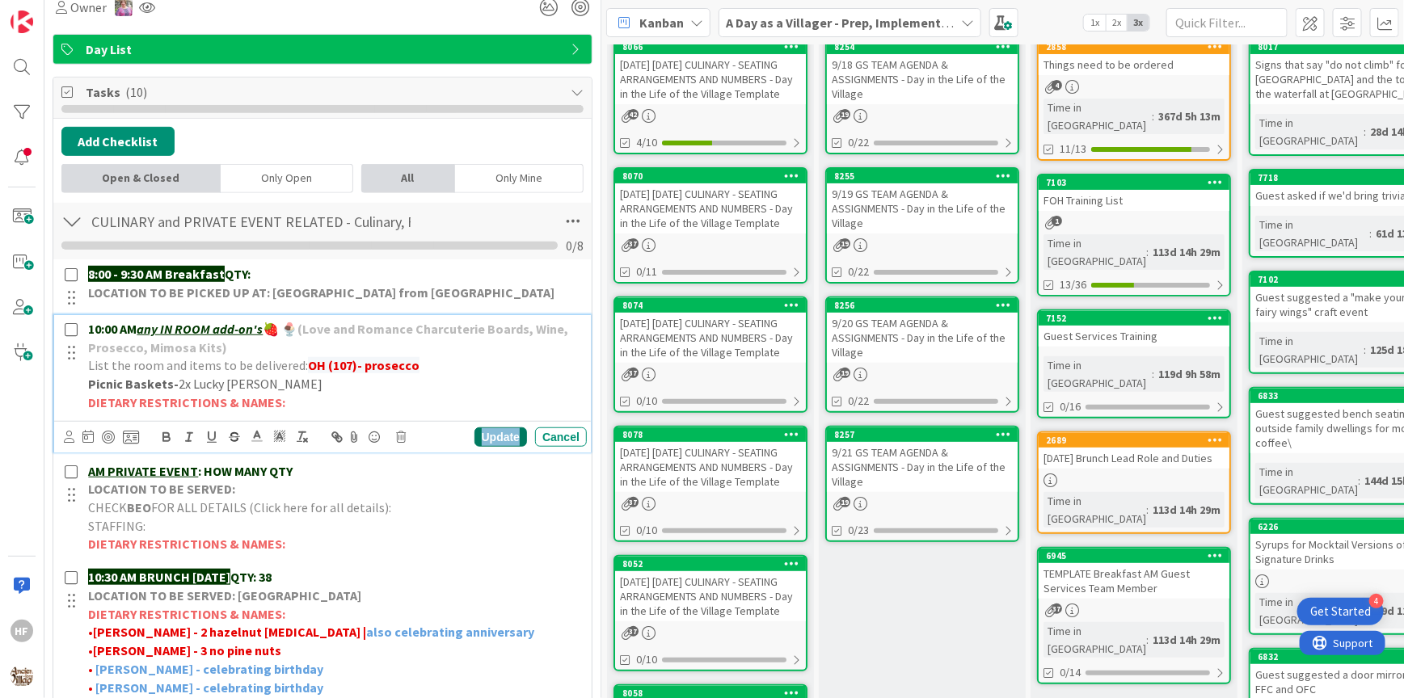
click at [501, 431] on div "Update" at bounding box center [500, 436] width 53 height 19
